Goal: Task Accomplishment & Management: Manage account settings

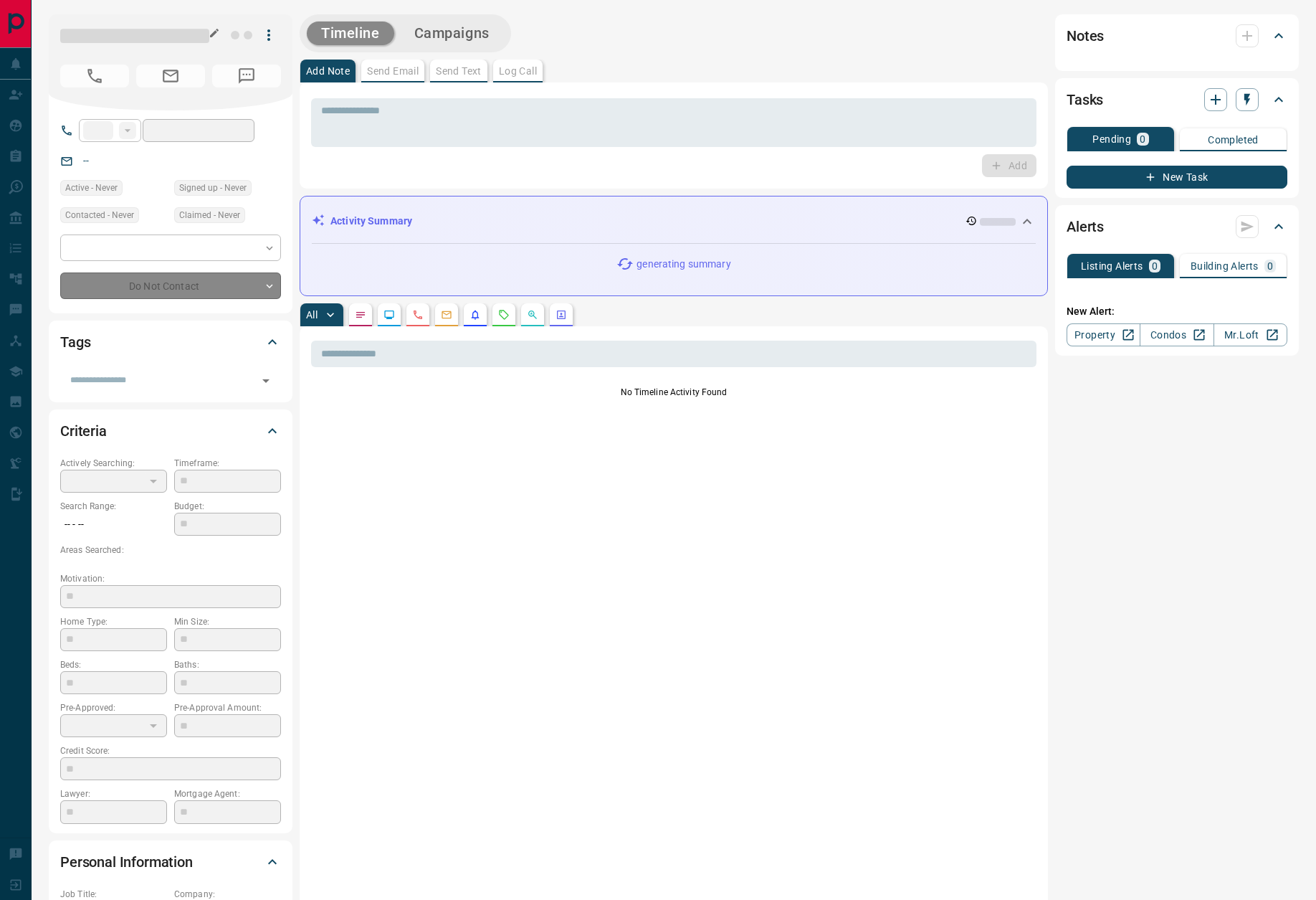
type input "**"
type input "**********"
type input "*"
type input "*******"
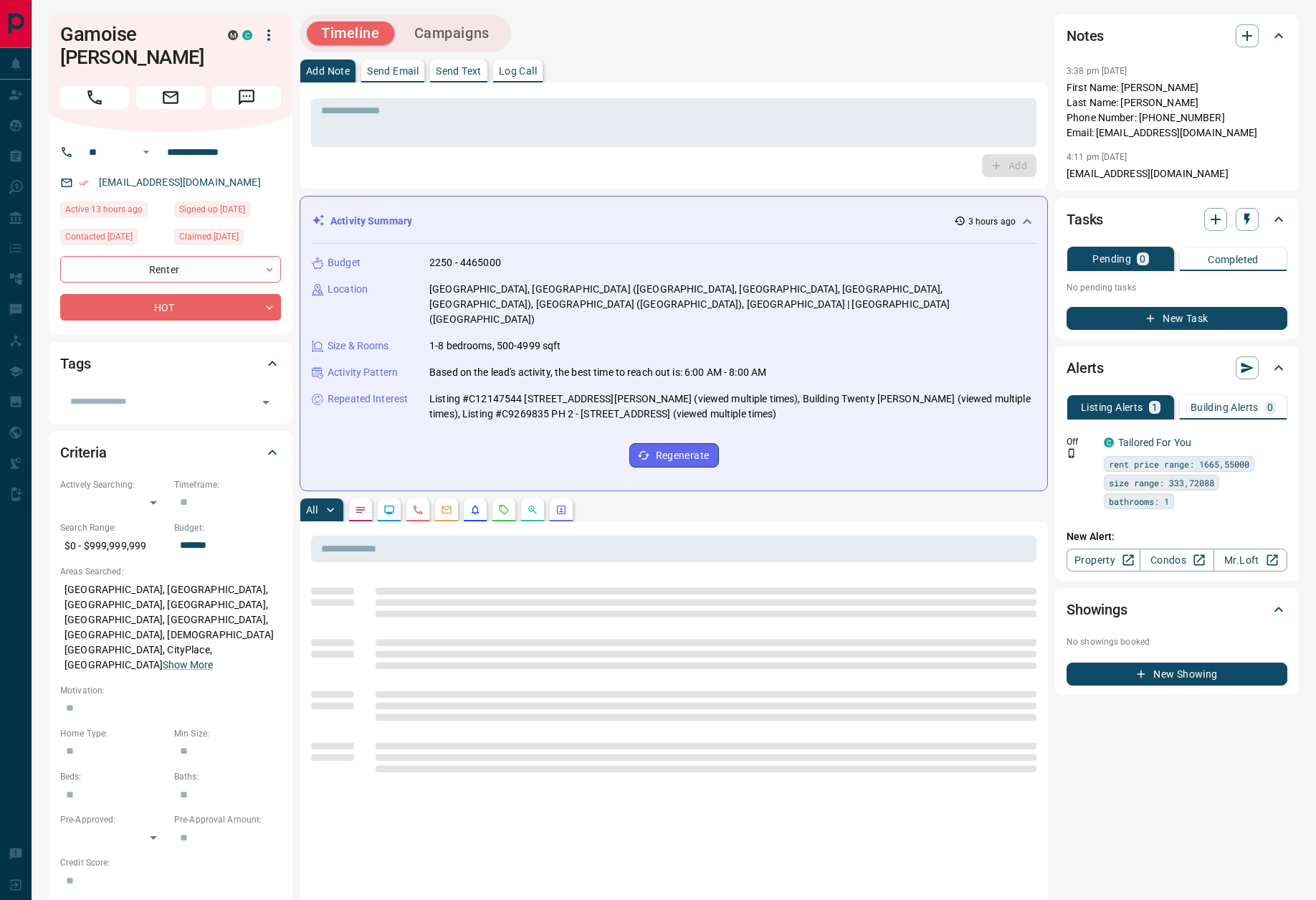
click at [528, 73] on p "Log Call" at bounding box center [518, 71] width 38 height 10
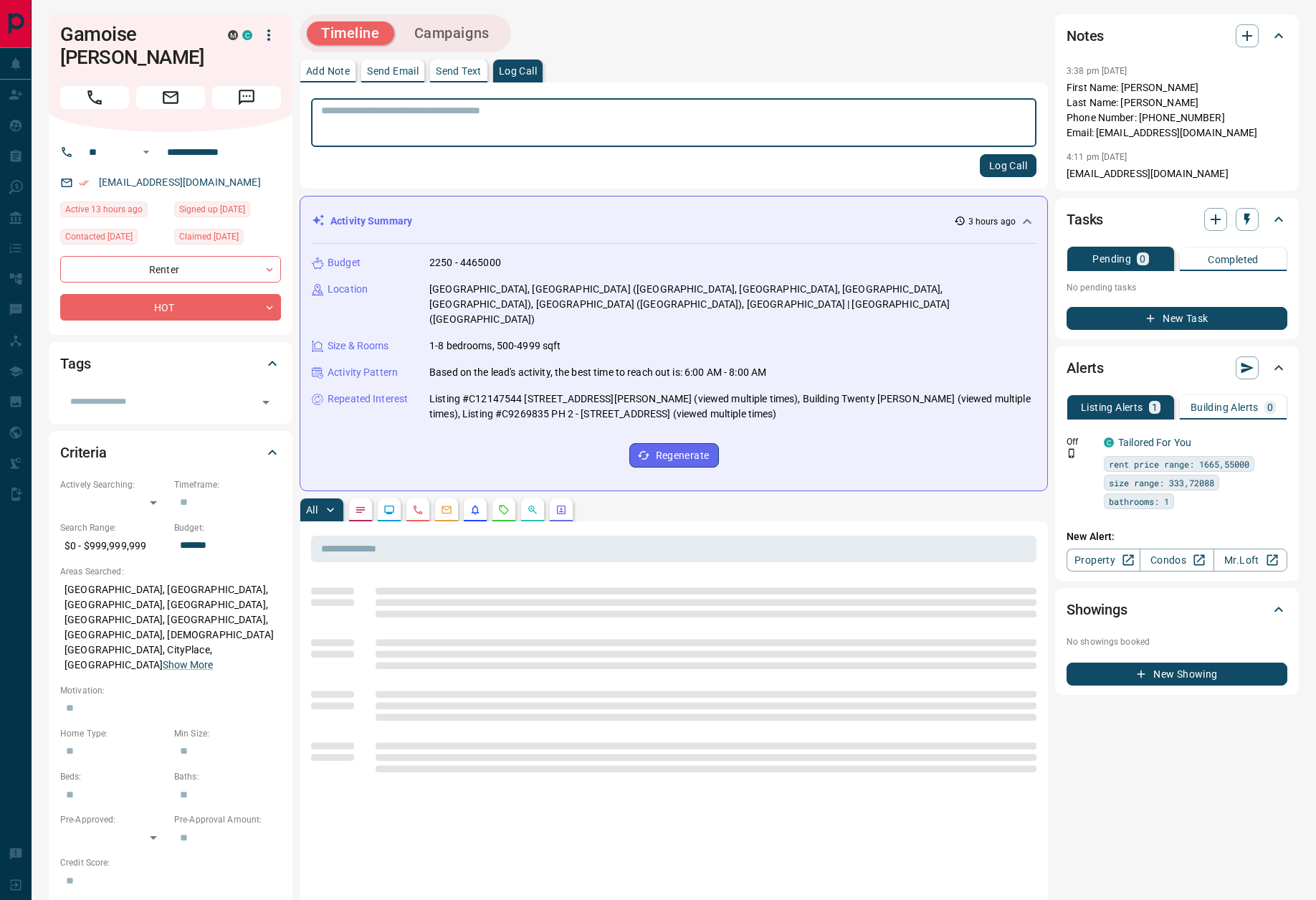
click at [1011, 163] on button "Log Call" at bounding box center [1009, 166] width 57 height 23
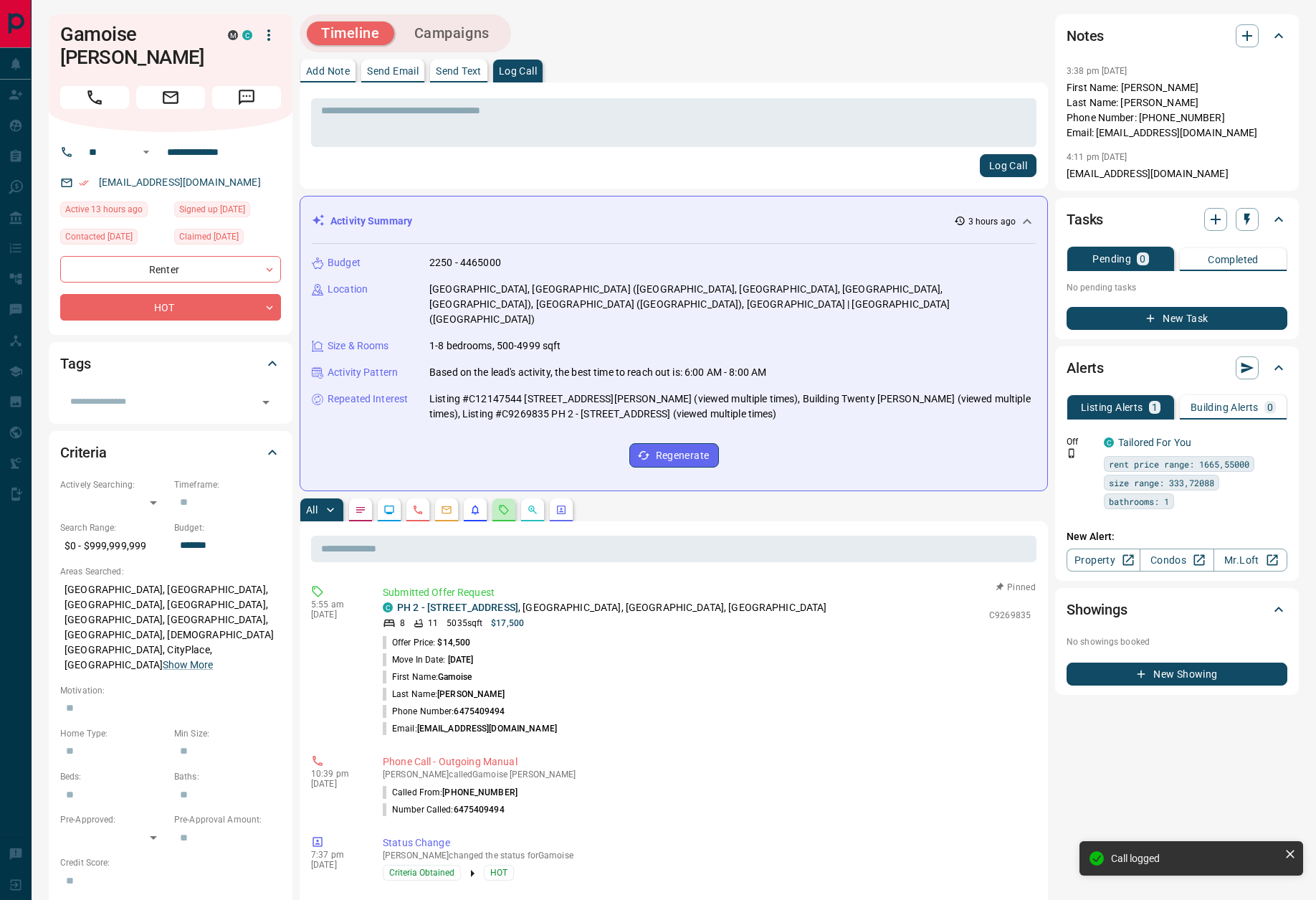
click at [505, 504] on icon "Requests" at bounding box center [503, 510] width 11 height 11
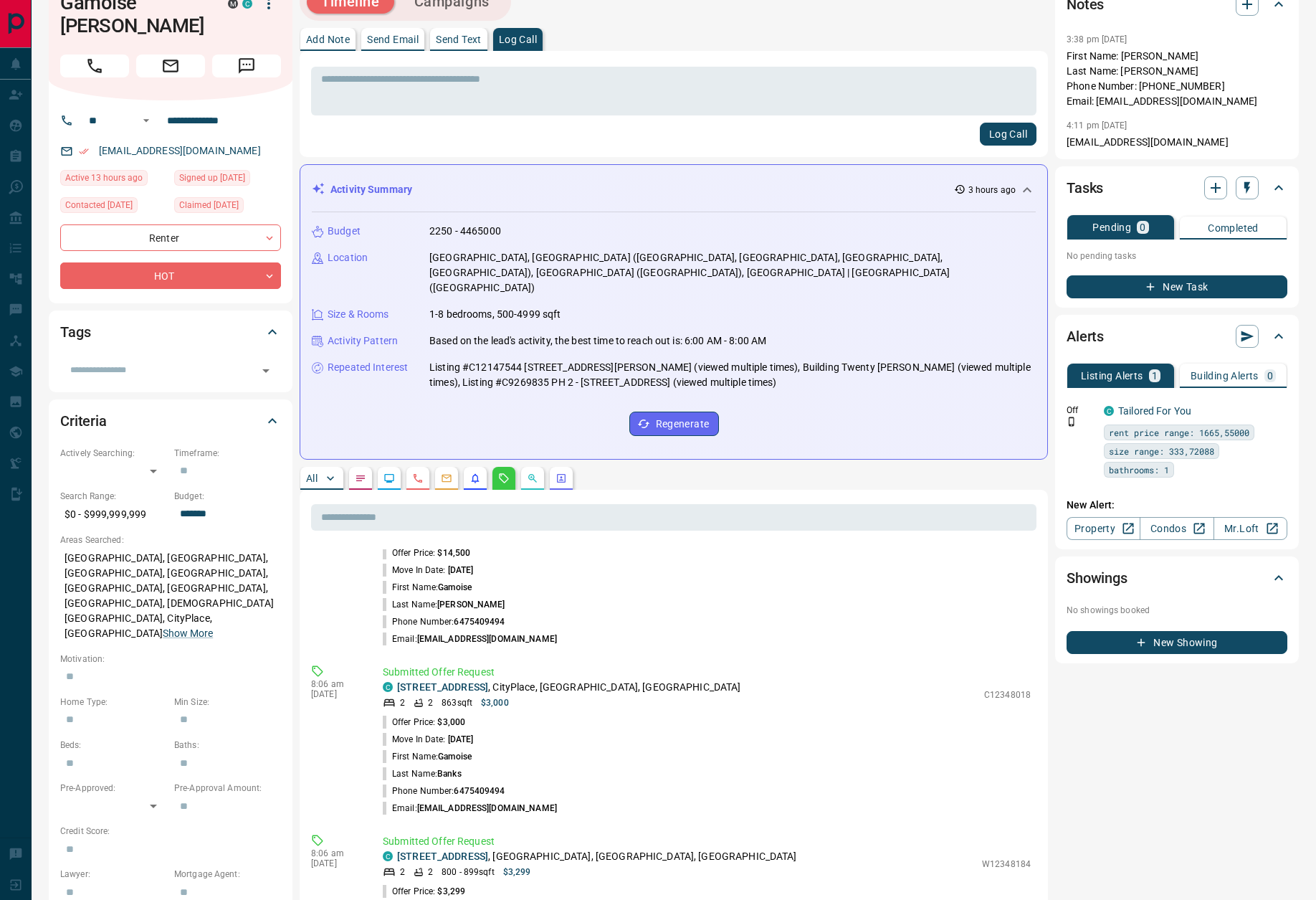
scroll to position [105, 0]
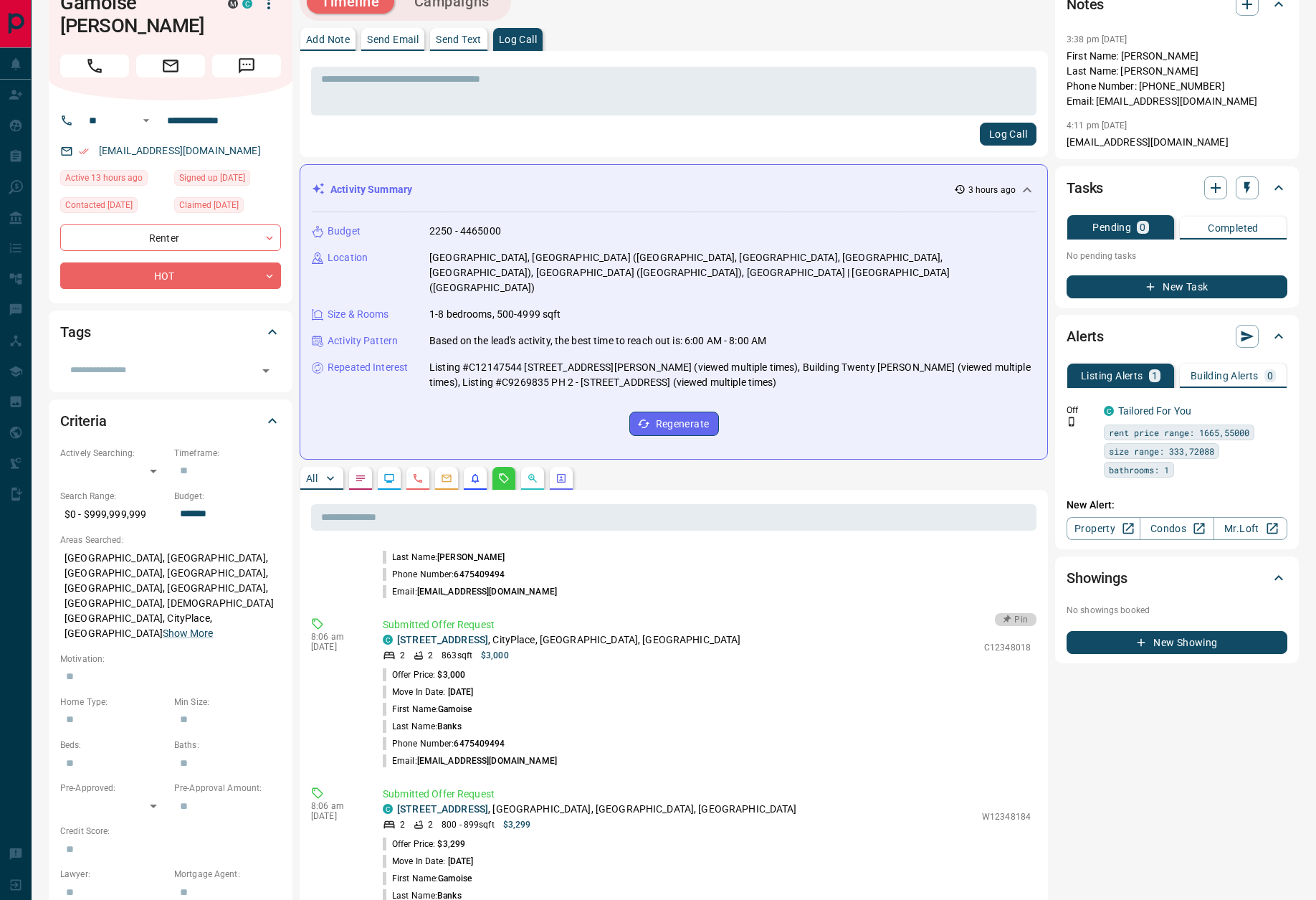
click at [1020, 613] on button "Pin" at bounding box center [1016, 619] width 42 height 13
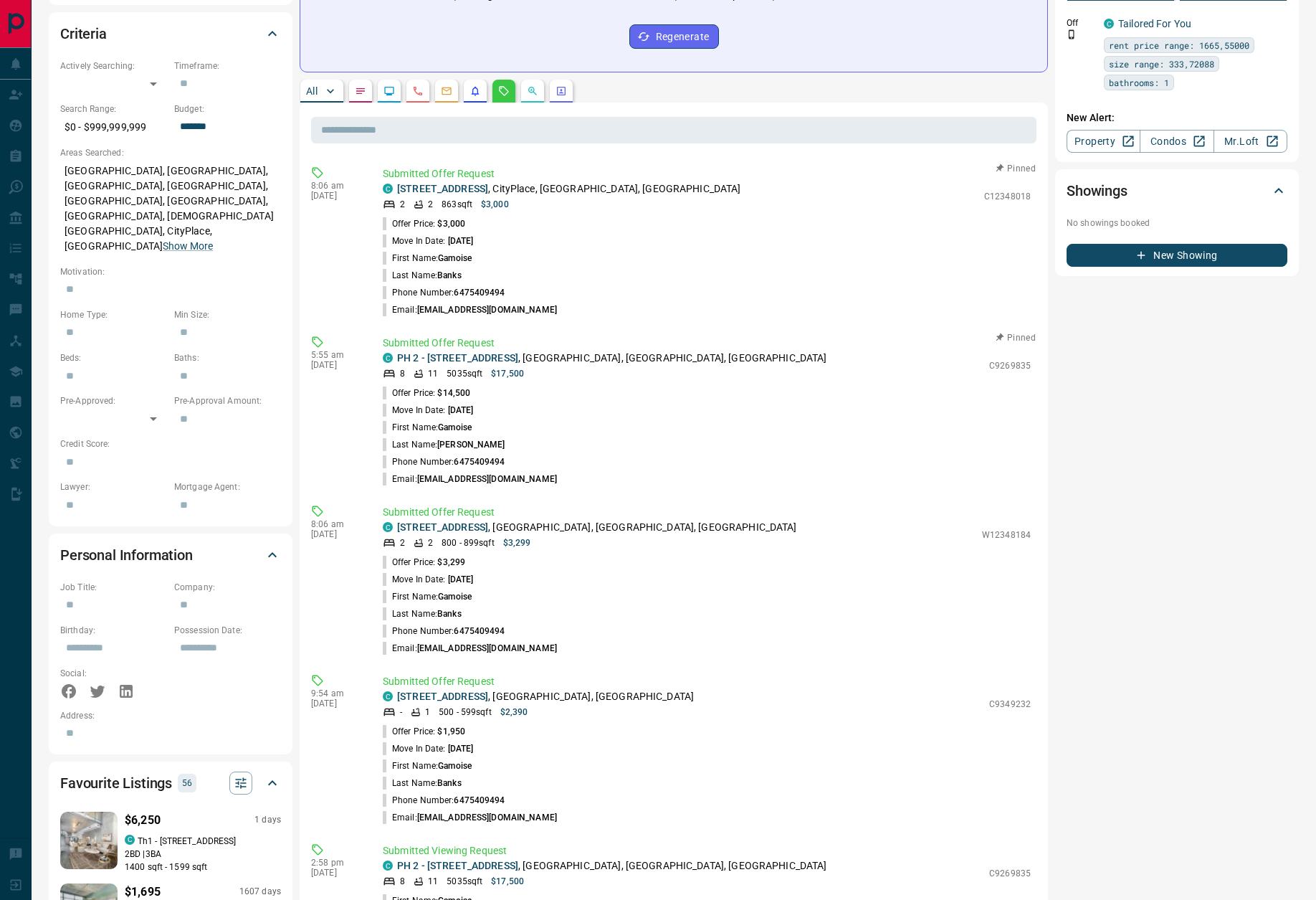
scroll to position [204, 0]
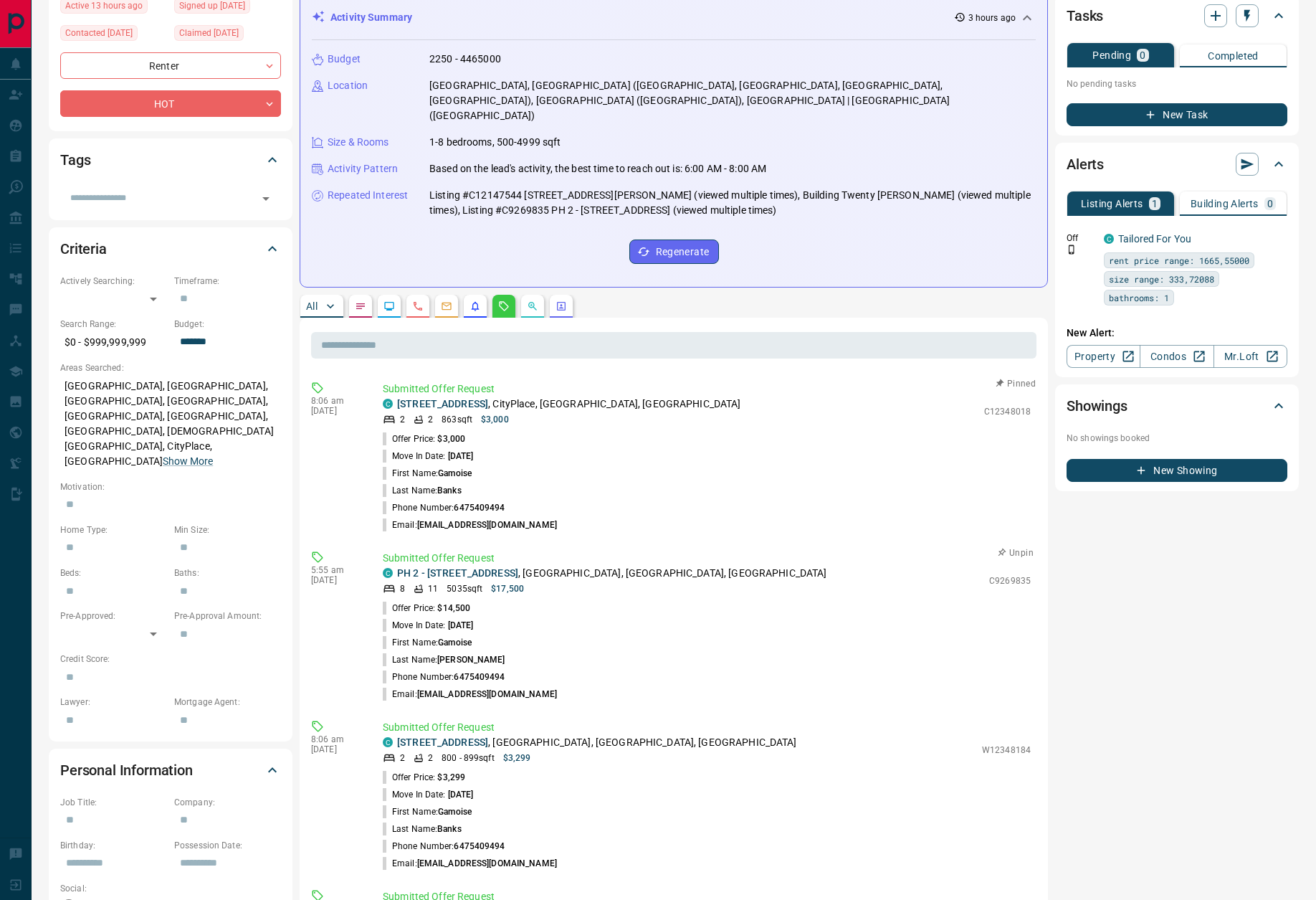
click at [1010, 547] on button "Unpin" at bounding box center [1016, 553] width 42 height 13
click at [1021, 547] on button "Pin" at bounding box center [1016, 553] width 42 height 13
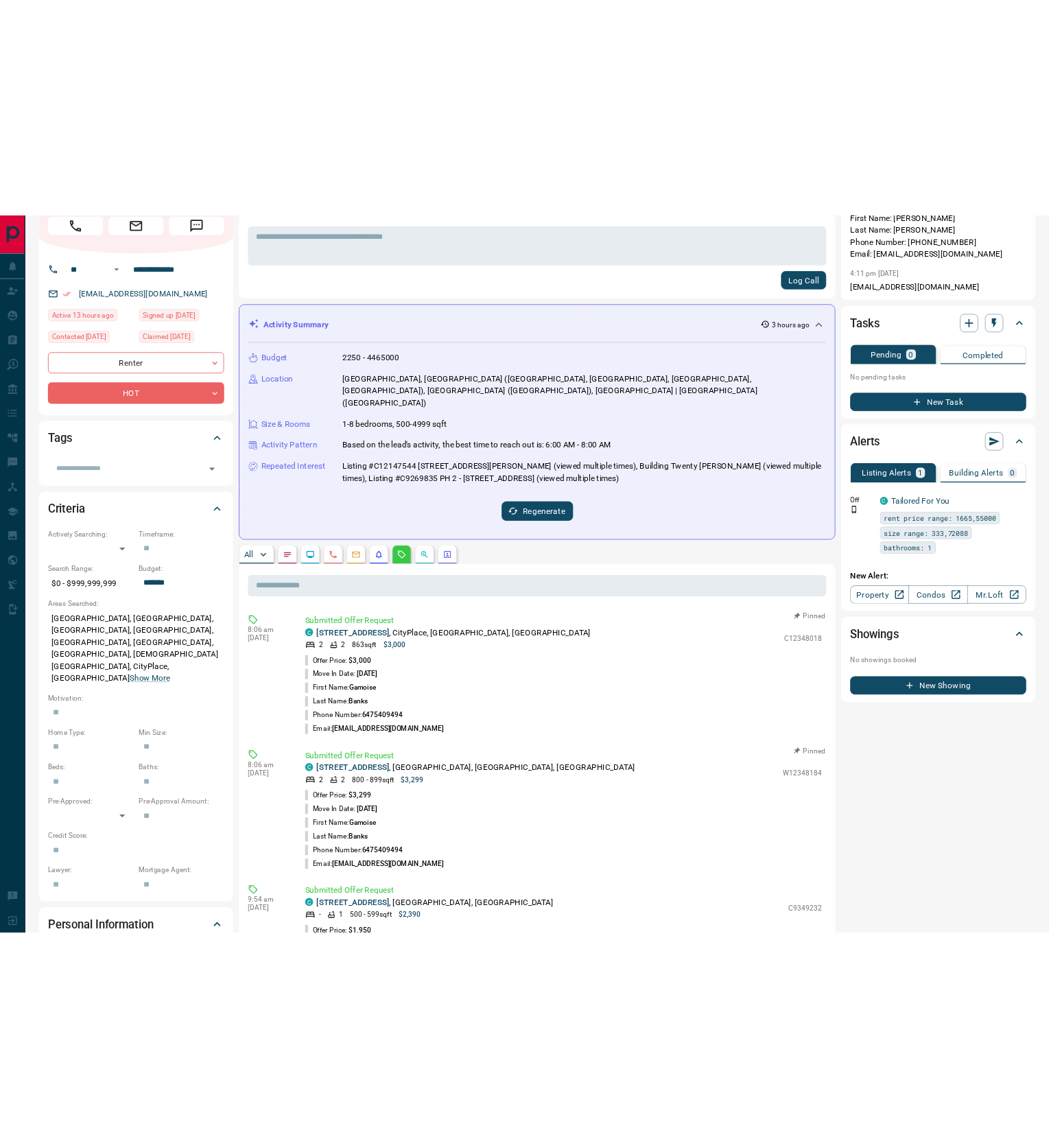
scroll to position [0, 0]
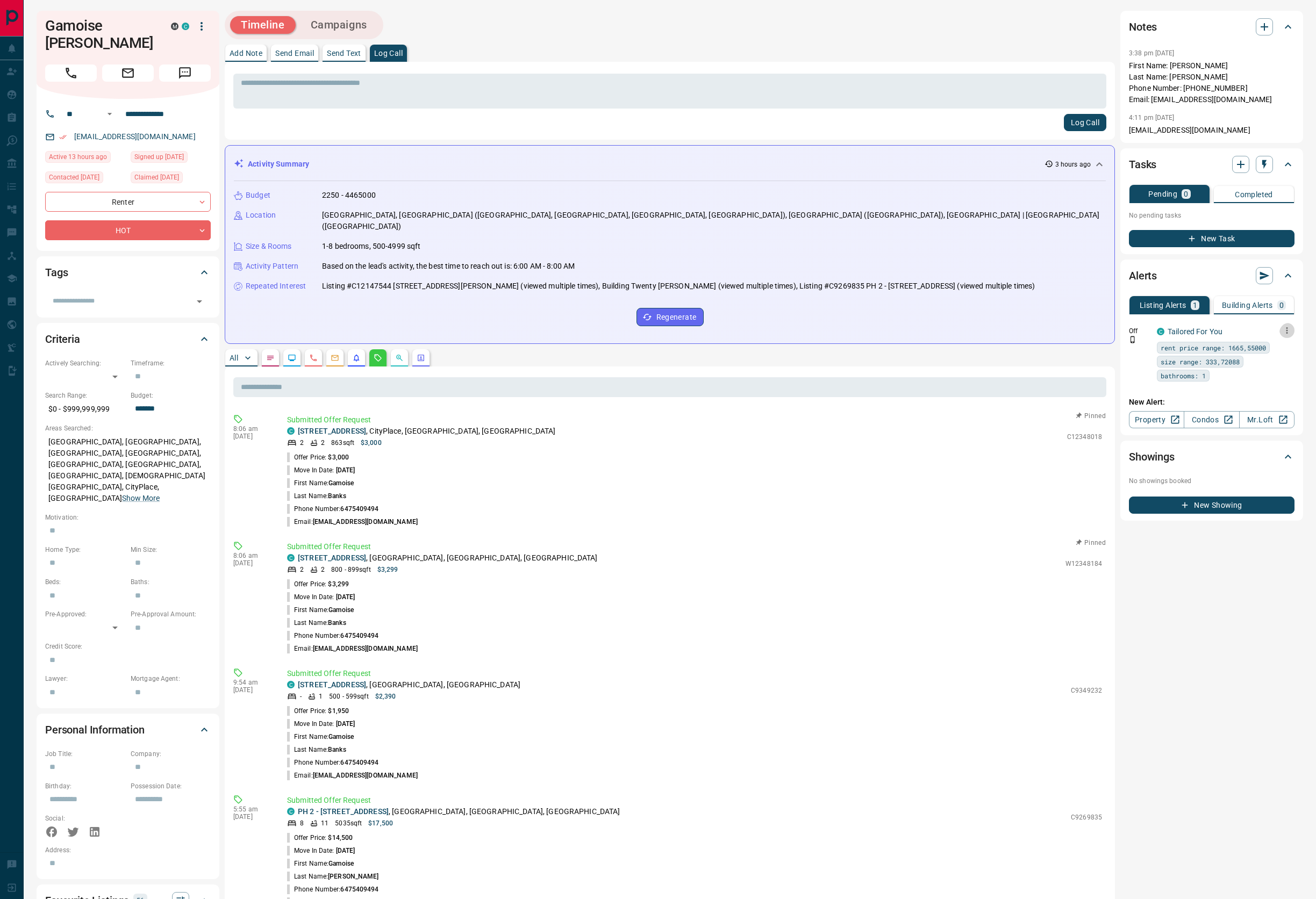
click at [987, 333] on icon "button" at bounding box center [1287, 330] width 10 height 10
click at [987, 386] on li "Delete" at bounding box center [1270, 387] width 47 height 17
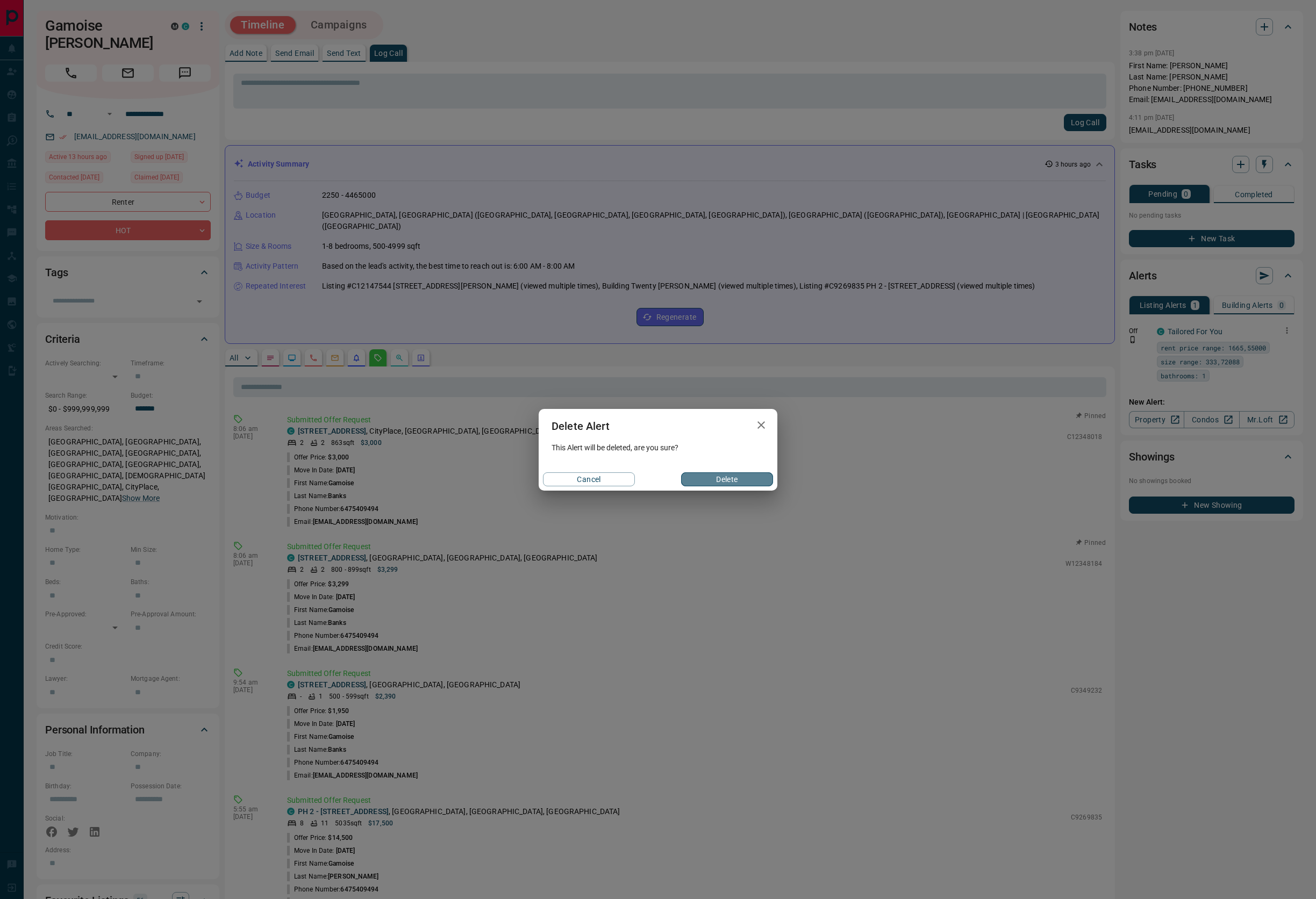
click at [723, 483] on button "Delete" at bounding box center [727, 479] width 92 height 14
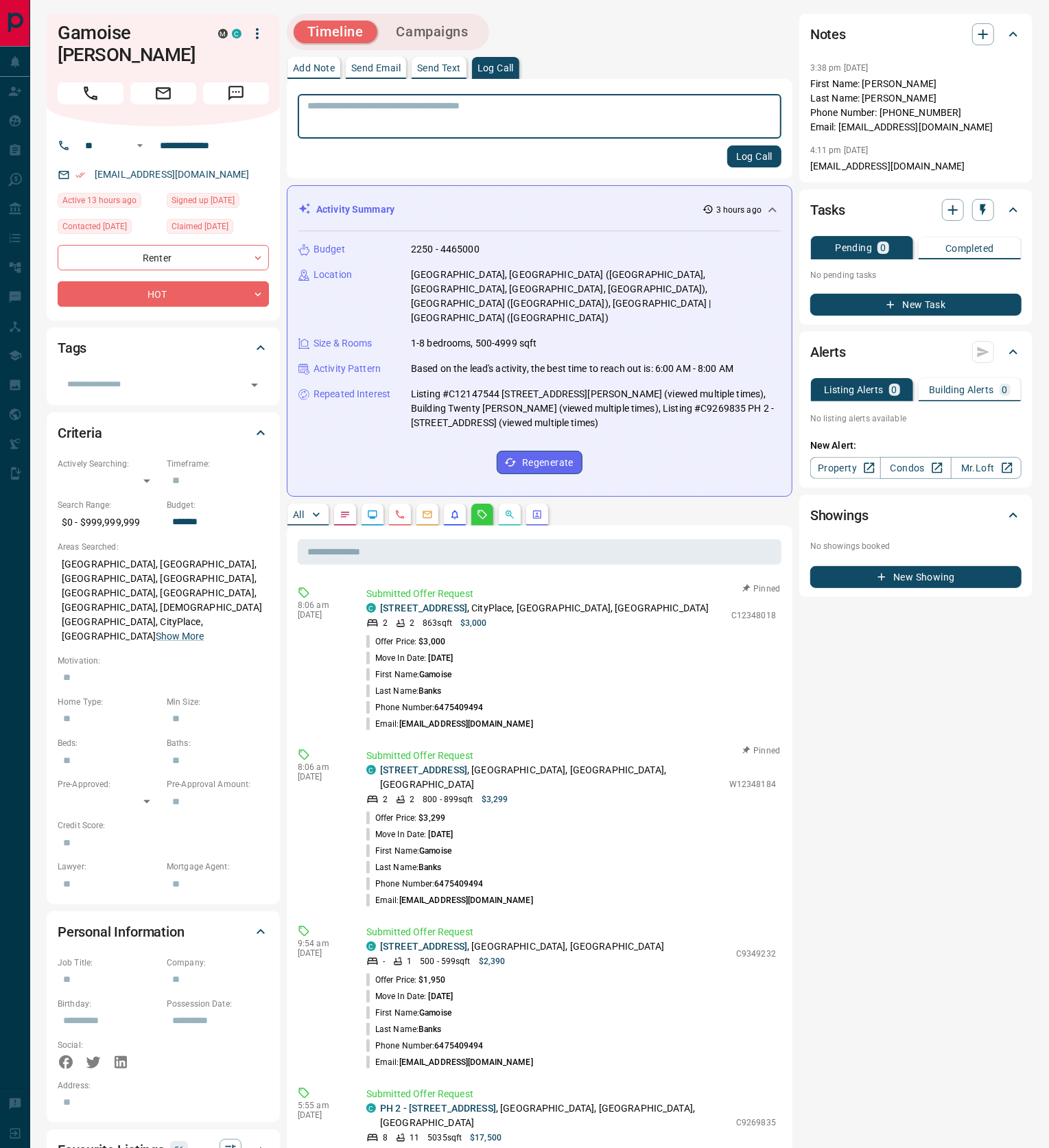
click at [751, 151] on button "Log Call" at bounding box center [754, 156] width 54 height 22
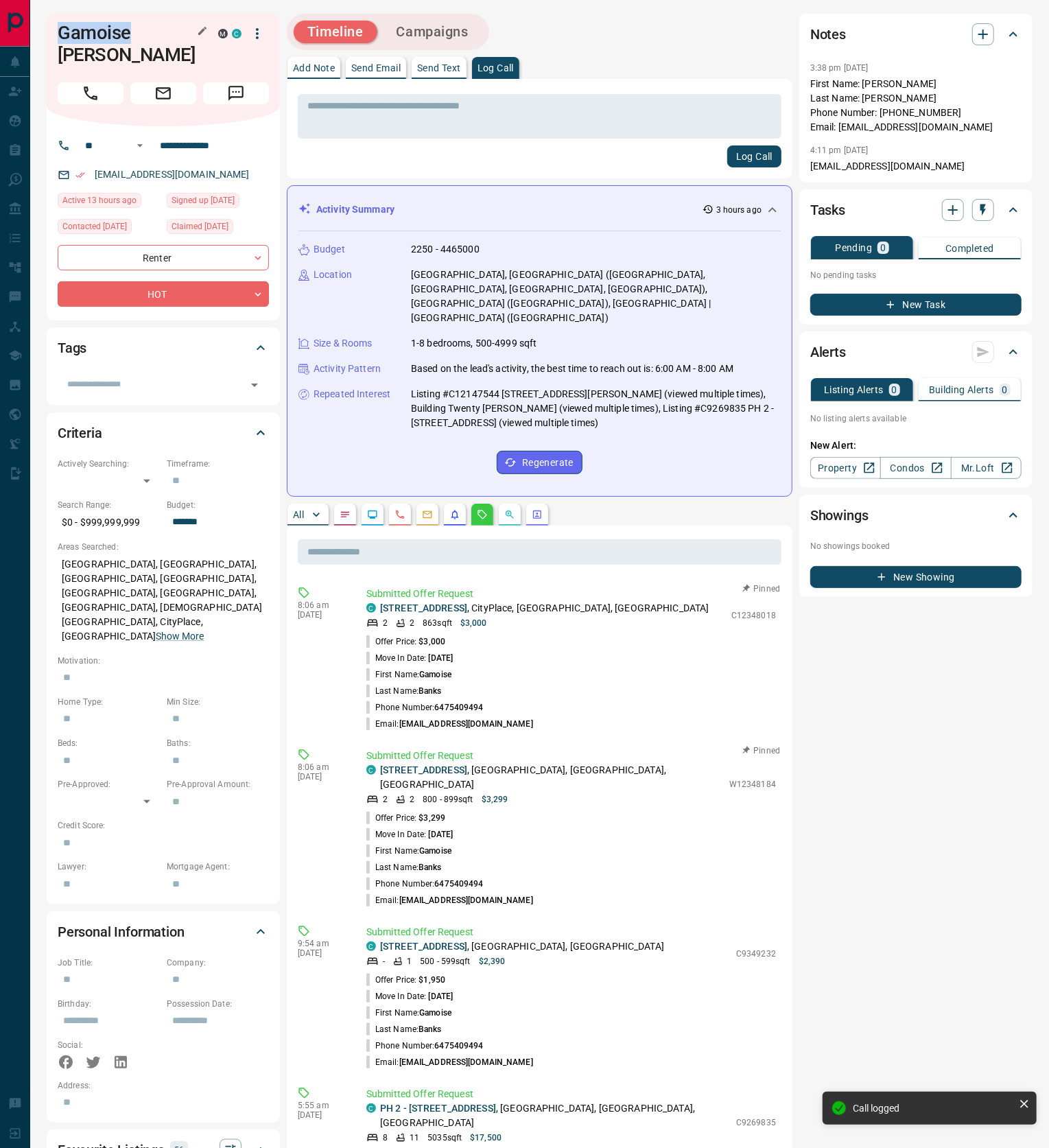
drag, startPoint x: 130, startPoint y: 31, endPoint x: 58, endPoint y: 42, distance: 72.8
click at [58, 42] on h1 "Gamoise [PERSON_NAME]" at bounding box center [128, 44] width 140 height 44
copy h1 "Gamoise"
click at [448, 24] on button "Campaigns" at bounding box center [433, 31] width 100 height 23
